Goal: Task Accomplishment & Management: Use online tool/utility

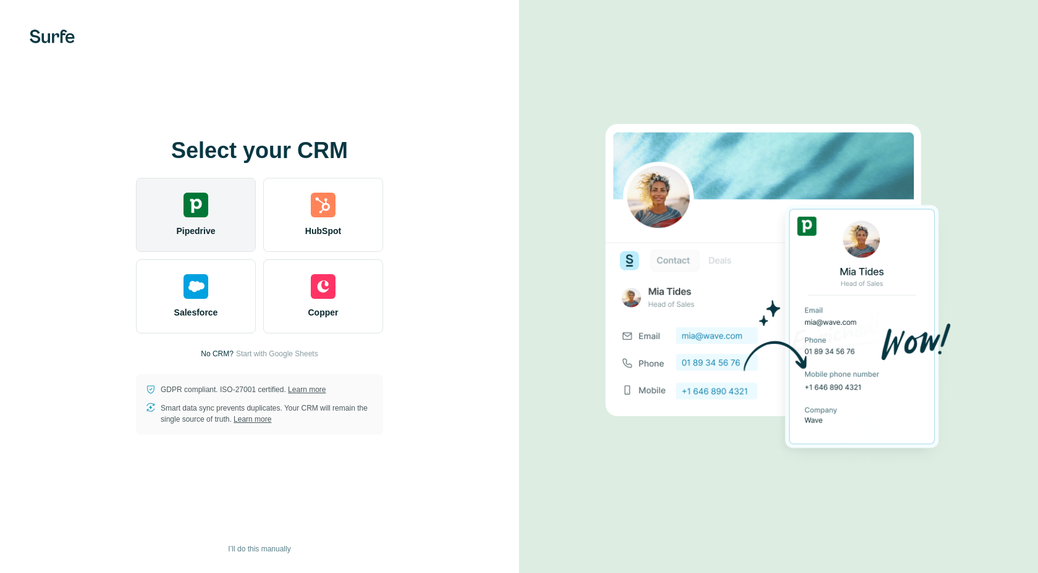
click at [214, 209] on div "Pipedrive" at bounding box center [196, 215] width 120 height 74
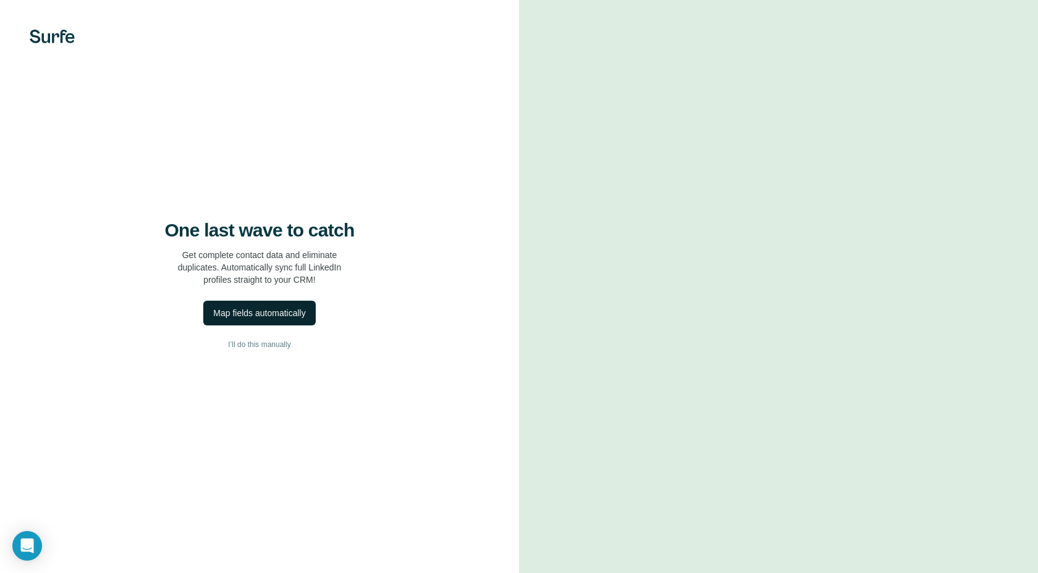
click at [269, 312] on div "Map fields automatically" at bounding box center [259, 313] width 92 height 12
